Goal: Task Accomplishment & Management: Use online tool/utility

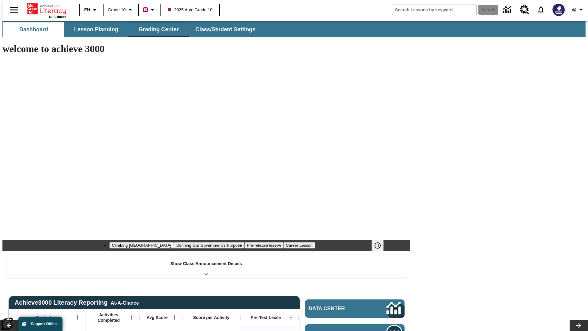
click at [156, 29] on button "Grading Center" at bounding box center [158, 29] width 61 height 15
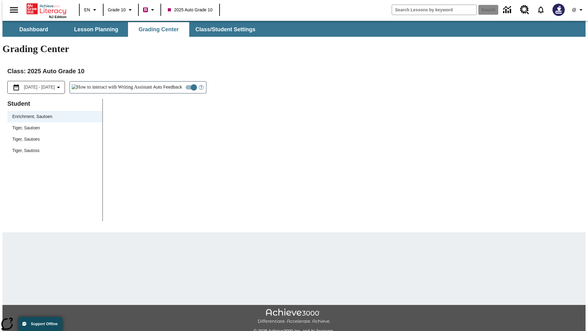
click at [53, 125] on span "Tiger, Sautoen" at bounding box center [54, 128] width 85 height 6
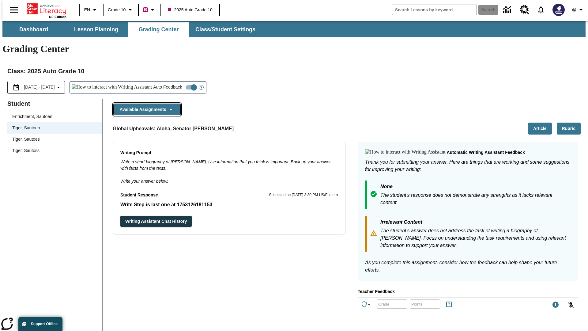
click at [145, 104] on button "Available Assignments" at bounding box center [146, 110] width 67 height 12
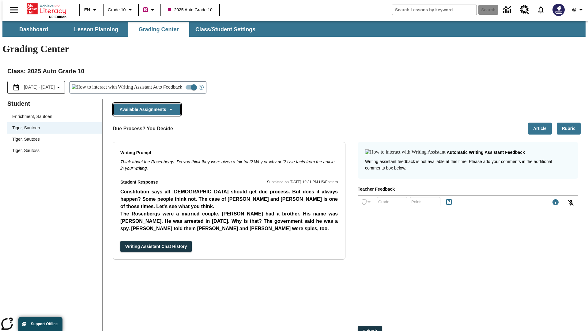
scroll to position [395, 0]
click at [120, 241] on button "Writing Assistant Chat History" at bounding box center [155, 246] width 71 height 11
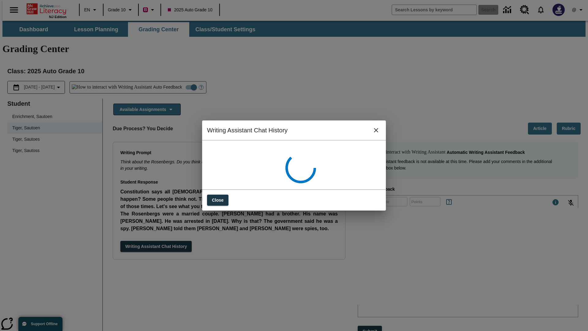
scroll to position [0, 0]
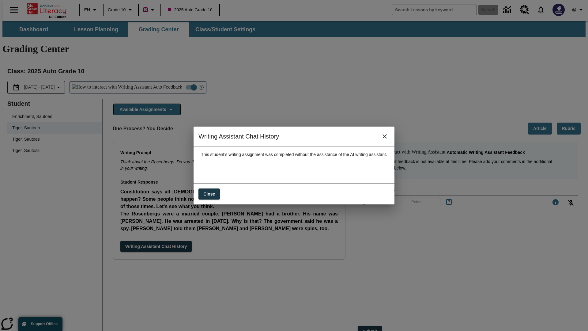
click at [387, 138] on icon "close" at bounding box center [385, 136] width 4 height 4
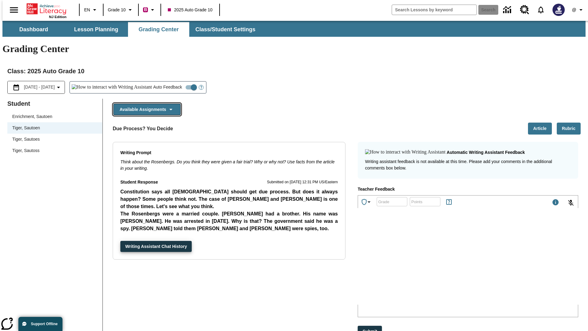
click at [145, 104] on button "Available Assignments" at bounding box center [146, 110] width 67 height 12
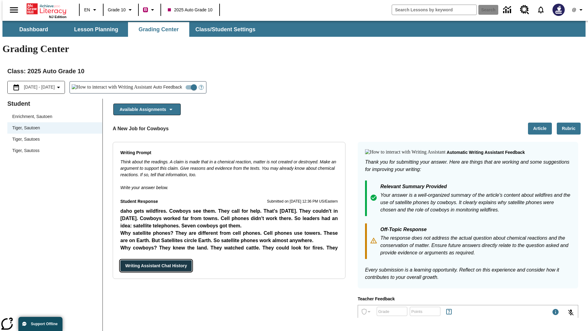
click at [120, 260] on button "Writing Assistant Chat History" at bounding box center [155, 265] width 71 height 11
